Goal: Navigation & Orientation: Find specific page/section

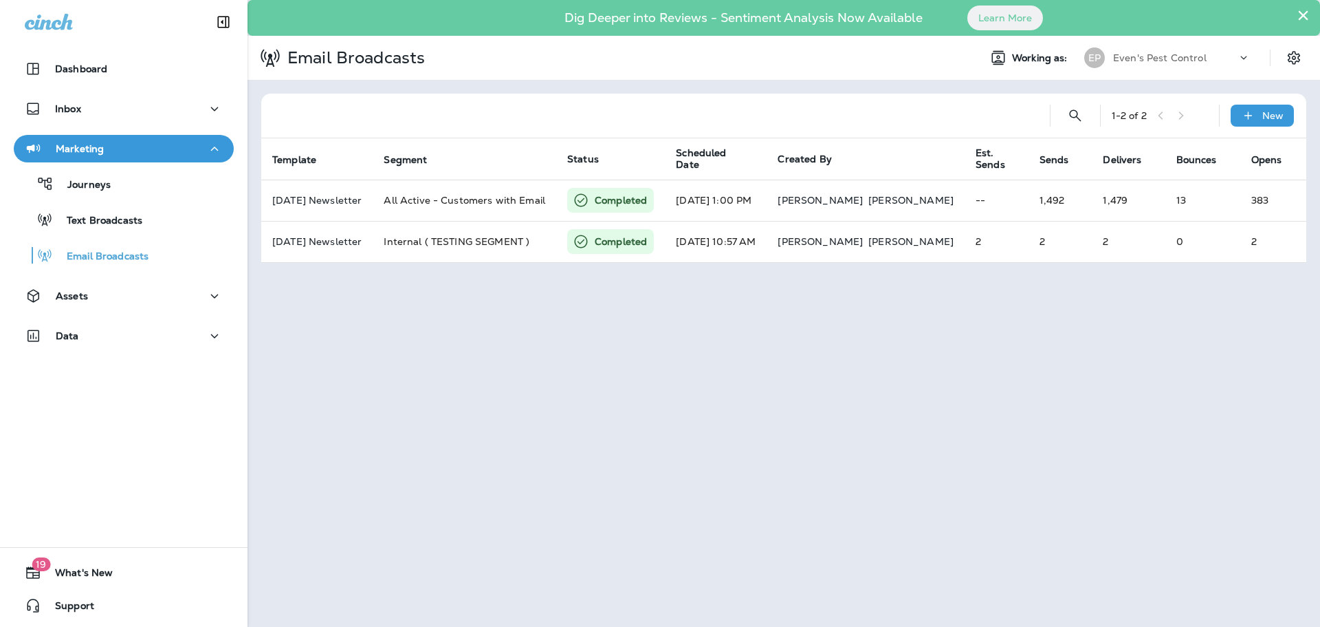
scroll to position [0, 102]
click at [122, 221] on p "Text Broadcasts" at bounding box center [97, 221] width 89 height 13
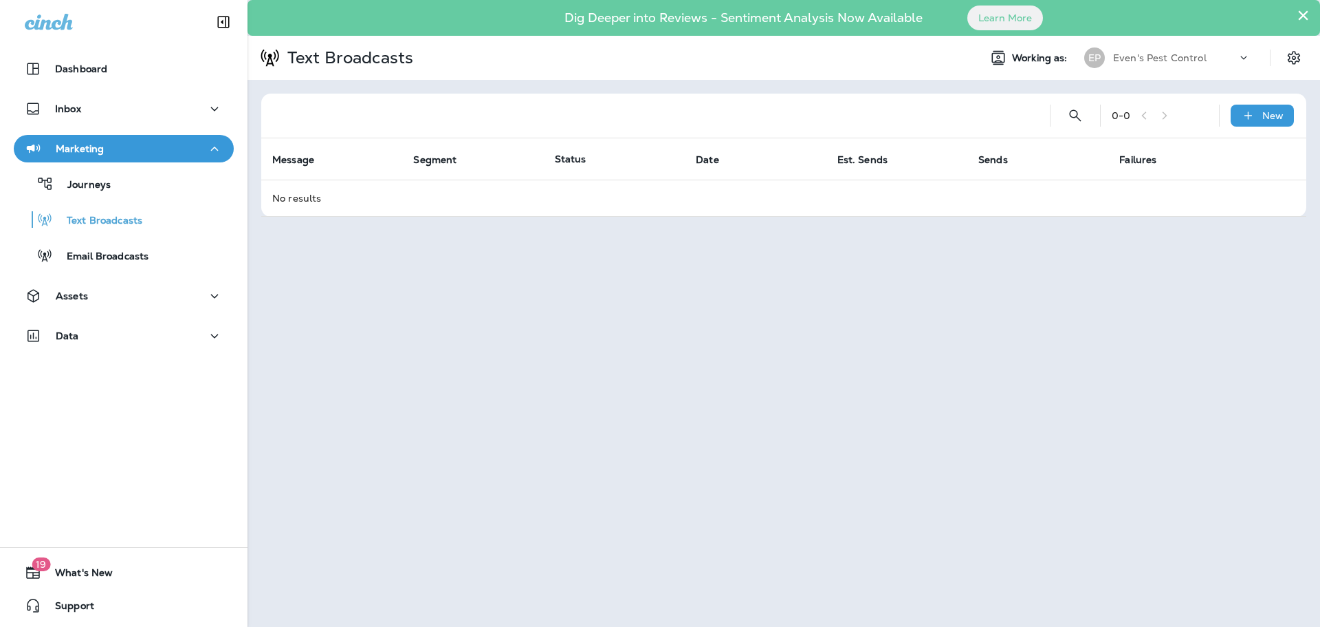
click at [120, 124] on div "Inbox" at bounding box center [124, 112] width 248 height 34
click at [149, 113] on div "Inbox" at bounding box center [124, 108] width 198 height 17
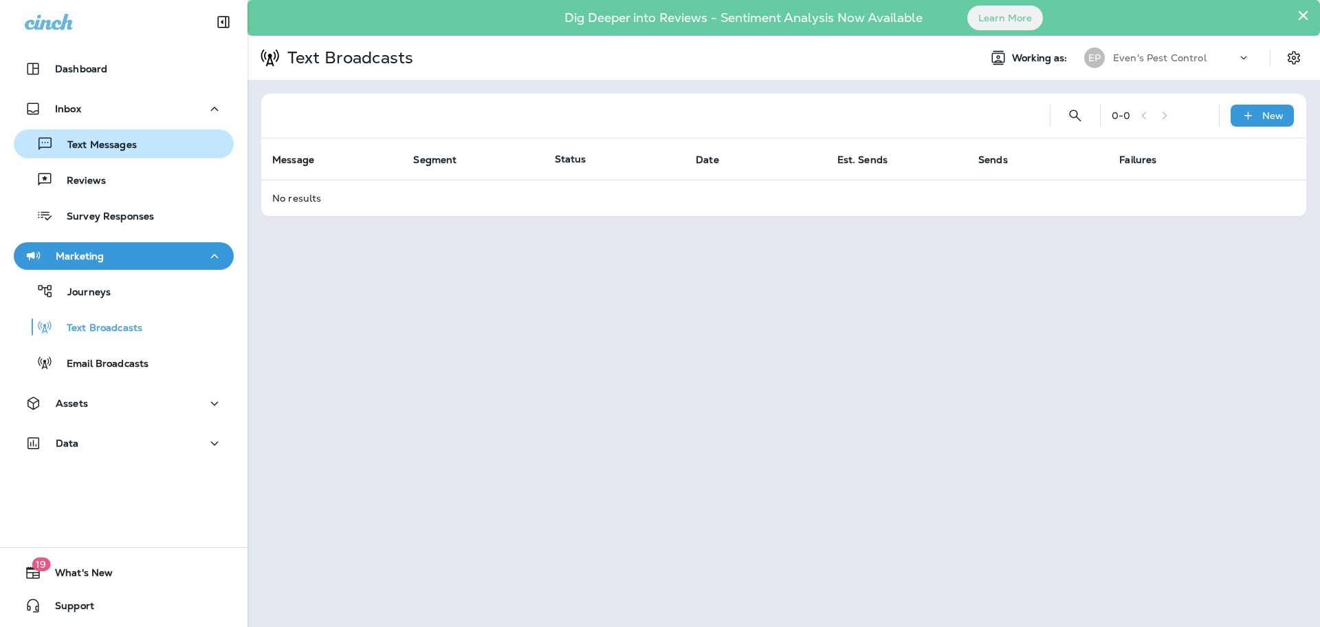
click at [148, 151] on div "Text Messages" at bounding box center [123, 143] width 209 height 21
